Goal: Task Accomplishment & Management: Manage account settings

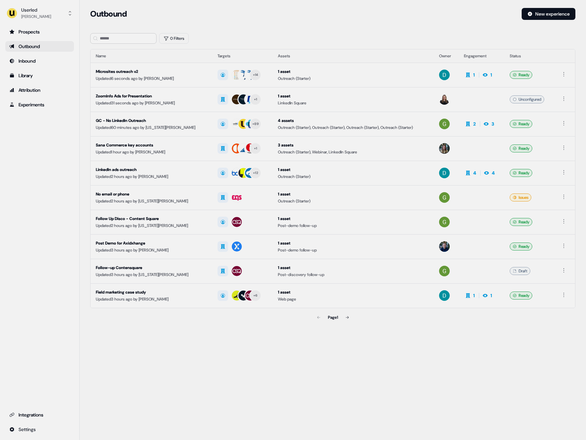
click at [44, 22] on div "Userled [PERSON_NAME] Prospects Outbound Inbound Library Attribution Experiment…" at bounding box center [40, 220] width 80 height 440
click at [45, 17] on button "Userled [PERSON_NAME]" at bounding box center [39, 13] width 69 height 16
drag, startPoint x: 49, startPoint y: 28, endPoint x: 53, endPoint y: 29, distance: 4.4
click at [49, 28] on div "Impersonate (Admin)" at bounding box center [39, 31] width 63 height 12
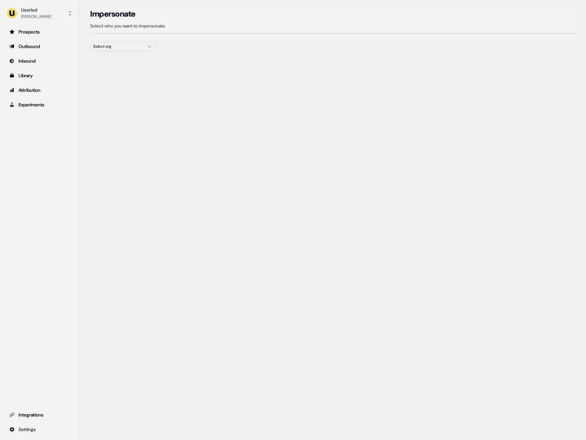
click at [115, 51] on div at bounding box center [332, 53] width 485 height 5
click at [117, 43] on div "Select org" at bounding box center [118, 46] width 50 height 7
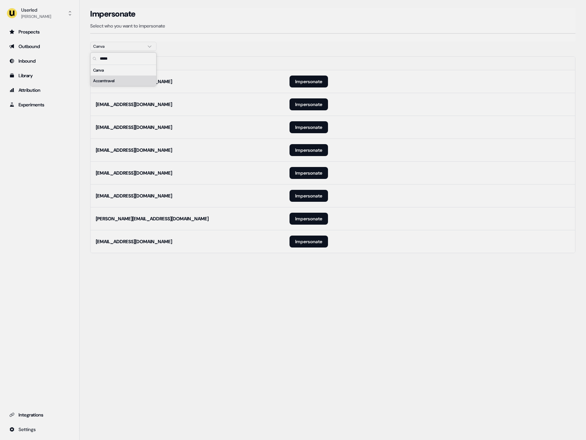
type input "*****"
drag, startPoint x: 342, startPoint y: 254, endPoint x: 312, endPoint y: 242, distance: 32.5
click at [341, 254] on section "Loading... Impersonate Select who you want to impersonate Canva Email [EMAIL_AD…" at bounding box center [333, 140] width 506 height 264
click at [310, 242] on button "Impersonate" at bounding box center [309, 242] width 38 height 12
